Goal: Task Accomplishment & Management: Manage account settings

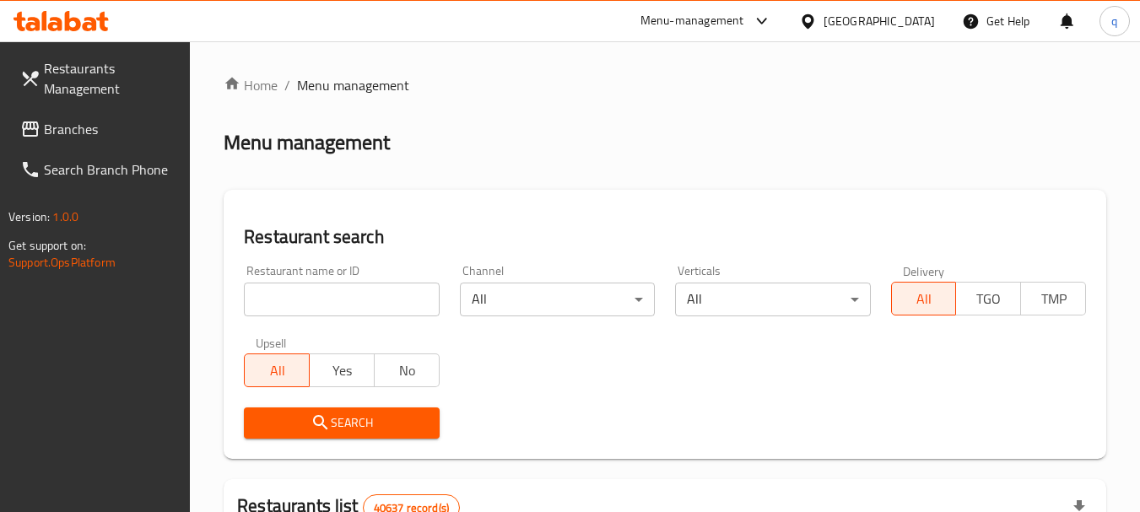
scroll to position [198, 0]
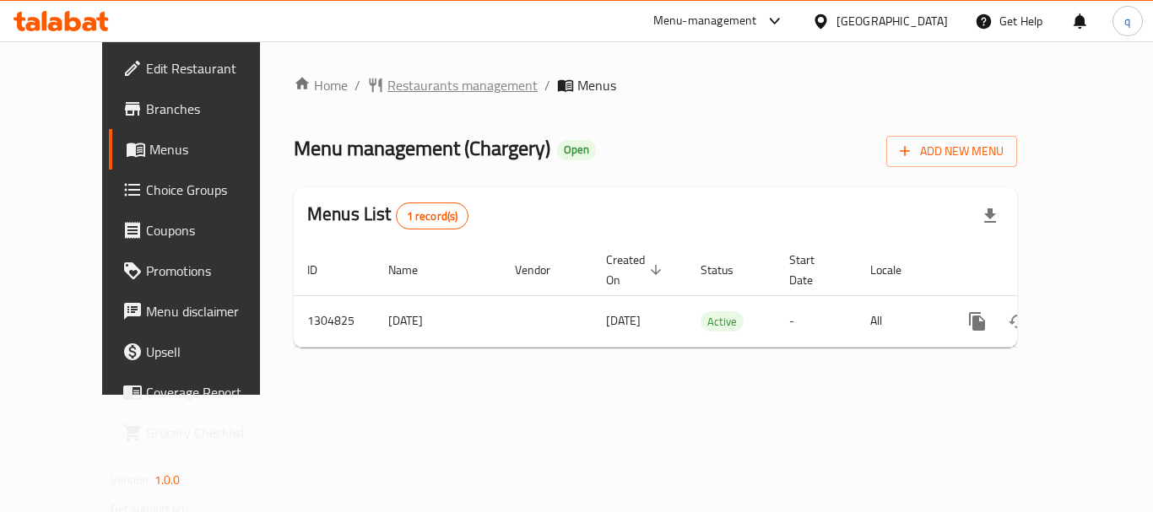
click at [387, 85] on span "Restaurants management" at bounding box center [462, 85] width 150 height 20
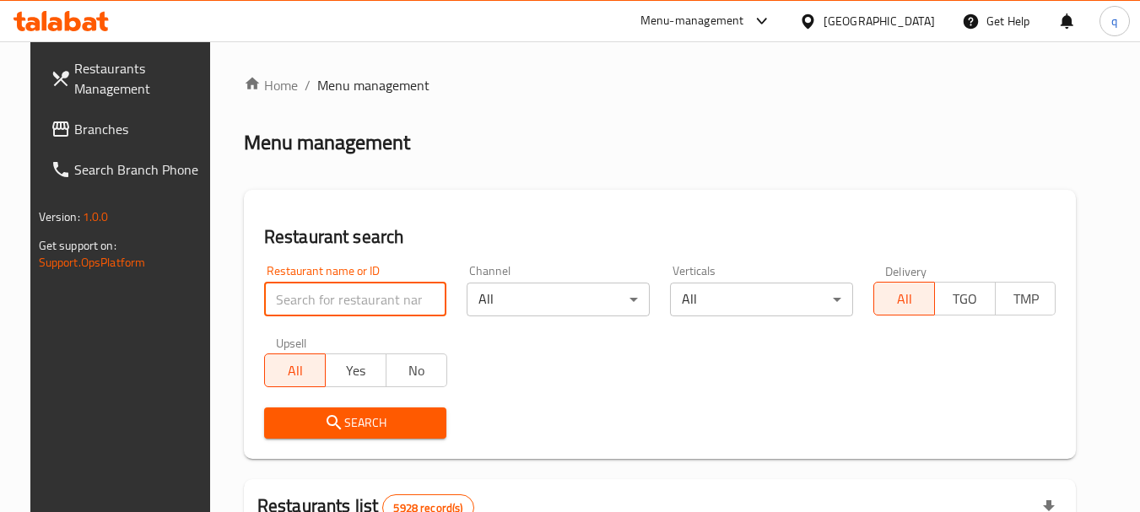
paste input "692727"
drag, startPoint x: 329, startPoint y: 299, endPoint x: 300, endPoint y: 299, distance: 28.7
type input "692727"
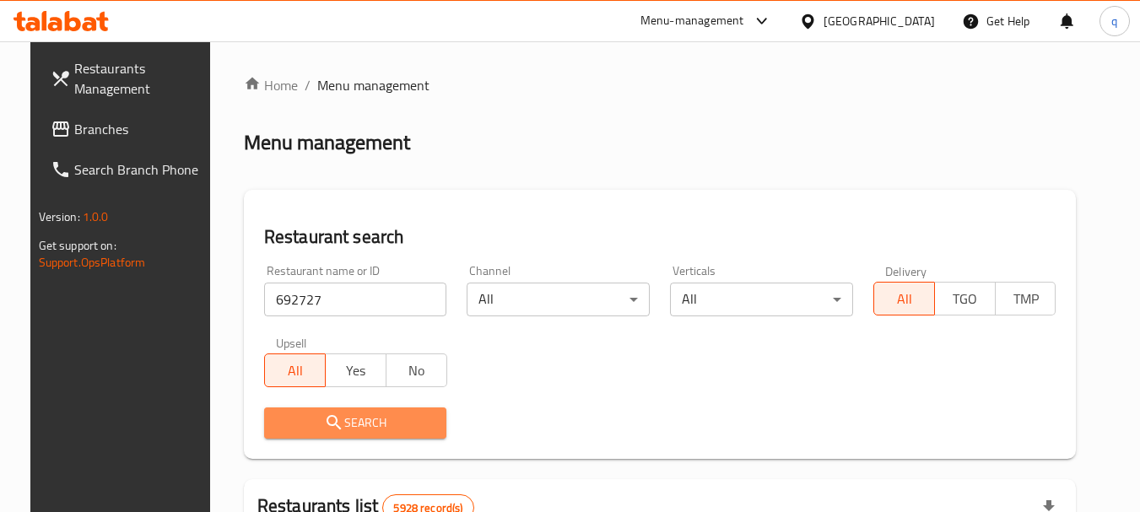
drag, startPoint x: 300, startPoint y: 299, endPoint x: 335, endPoint y: 431, distance: 137.0
click at [335, 432] on span "Search" at bounding box center [356, 423] width 156 height 21
click at [334, 430] on div at bounding box center [570, 256] width 1140 height 512
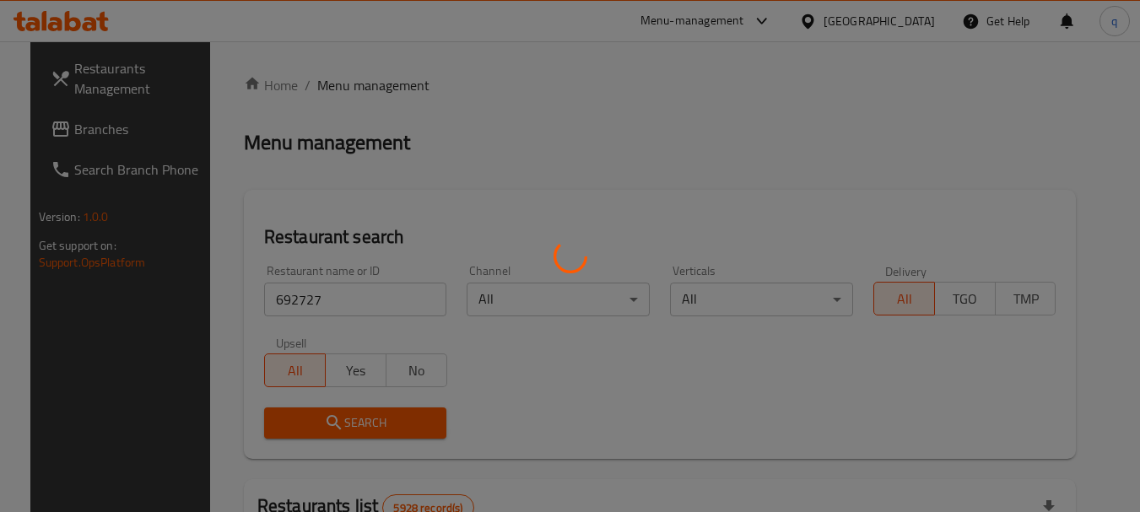
click at [334, 430] on div at bounding box center [570, 256] width 1140 height 512
click at [334, 429] on div at bounding box center [570, 256] width 1140 height 512
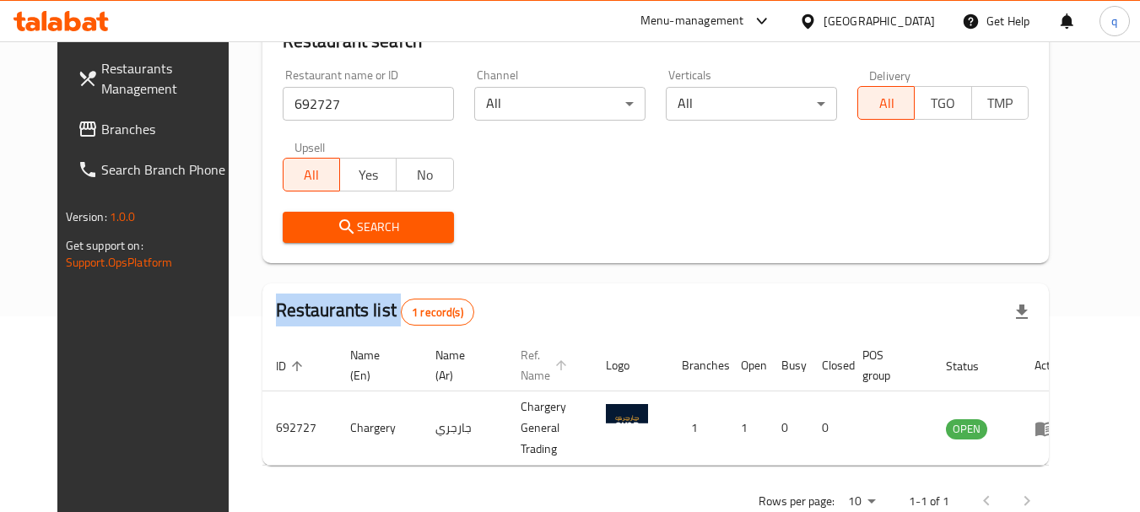
scroll to position [226, 0]
